Goal: Find specific page/section: Find specific page/section

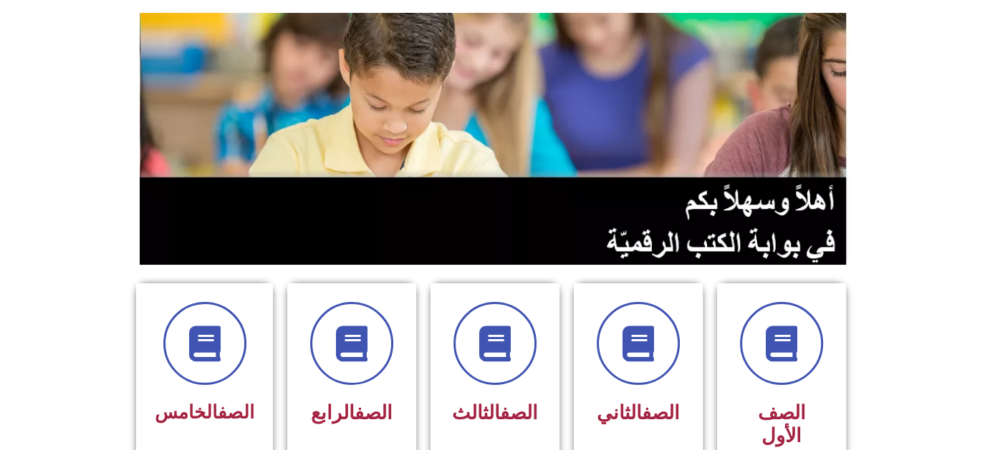
scroll to position [182, 0]
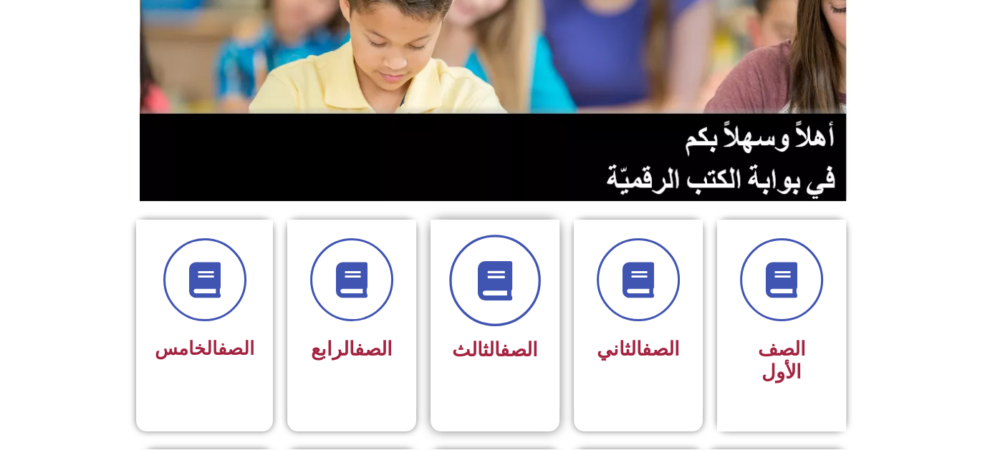
click at [487, 193] on icon at bounding box center [495, 280] width 39 height 39
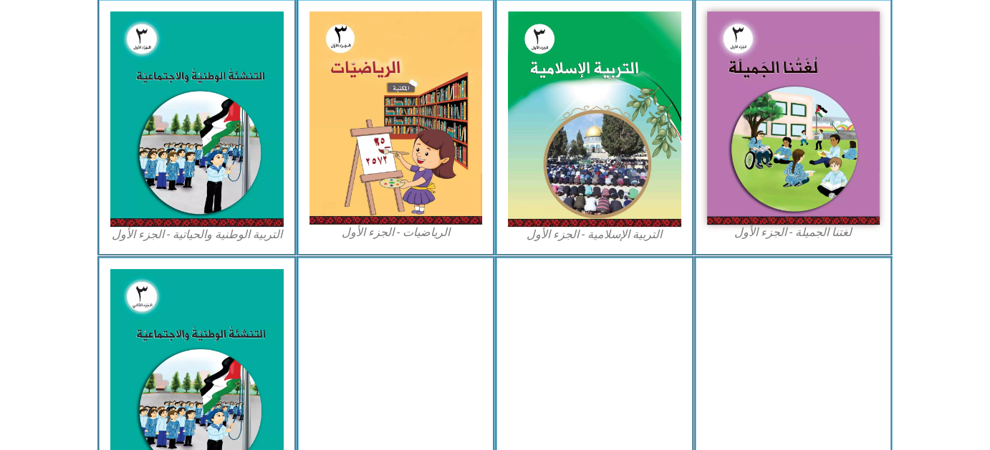
scroll to position [450, 0]
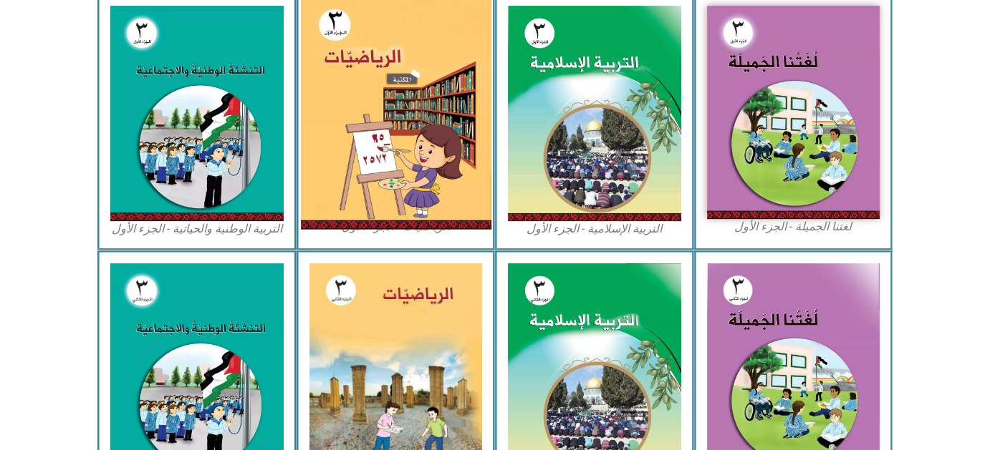
click at [397, 56] on img at bounding box center [395, 112] width 191 height 235
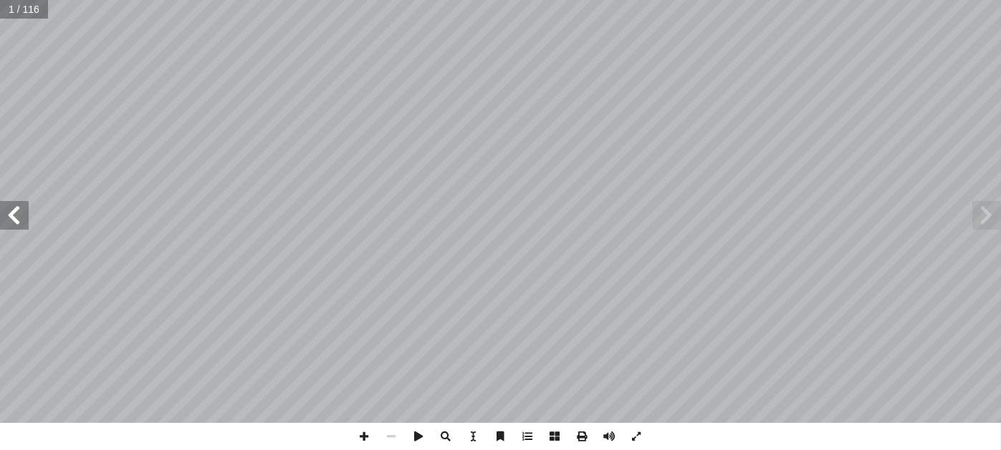
click at [978, 226] on span at bounding box center [986, 215] width 29 height 29
click at [23, 223] on span at bounding box center [14, 215] width 29 height 29
